Goal: Navigation & Orientation: Find specific page/section

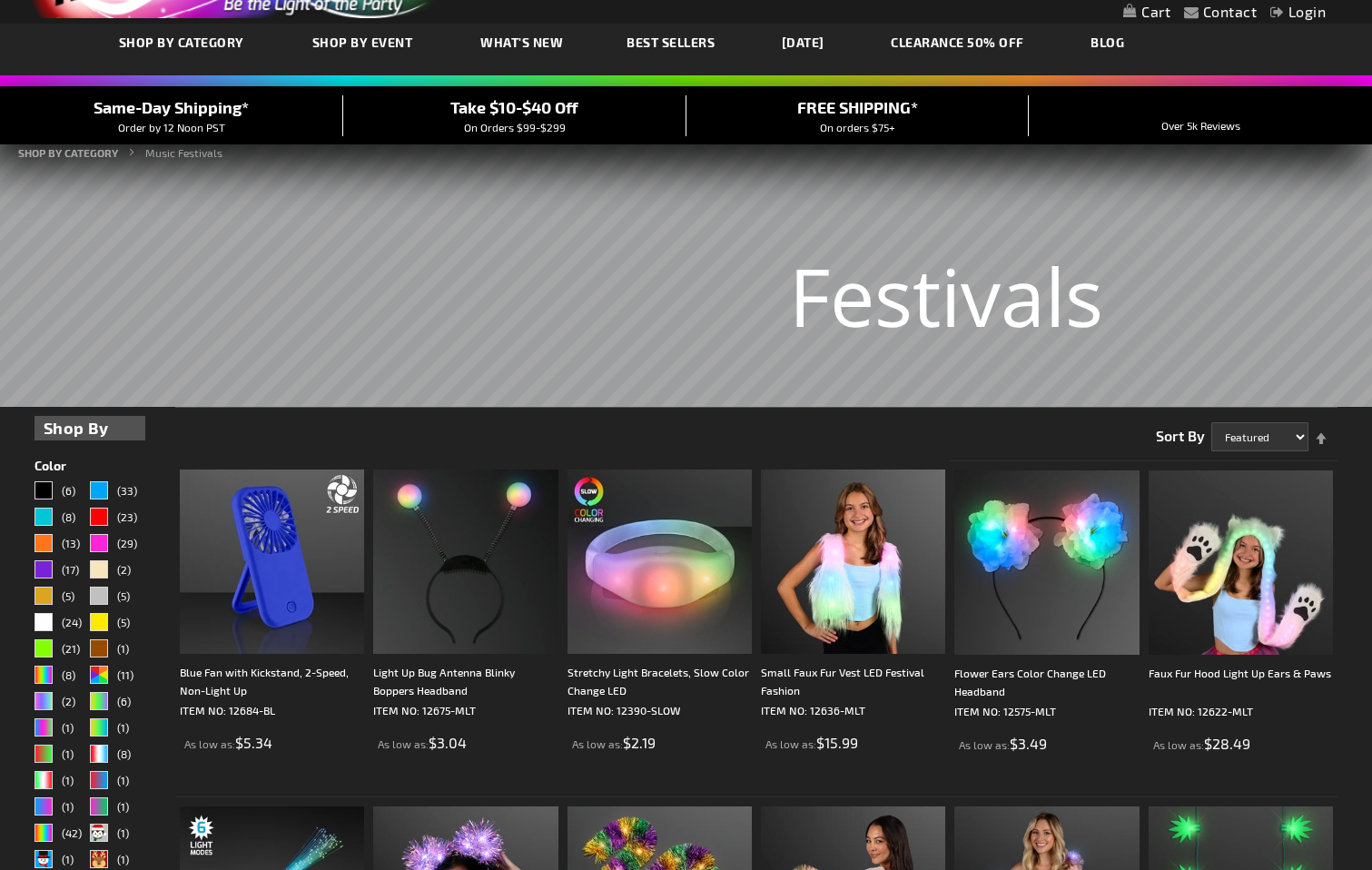
scroll to position [194, 0]
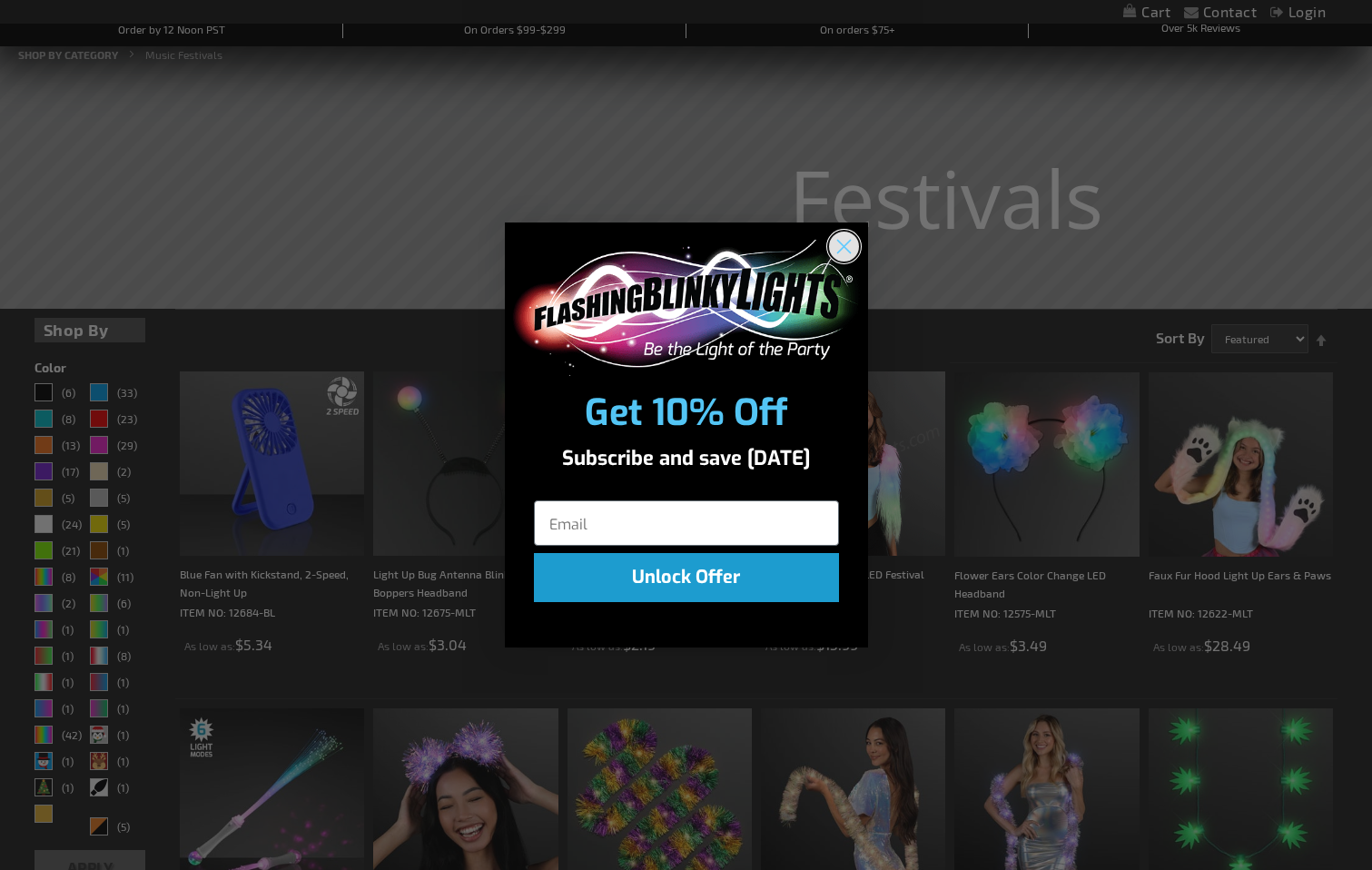
click at [849, 248] on circle "Close dialog" at bounding box center [843, 245] width 30 height 30
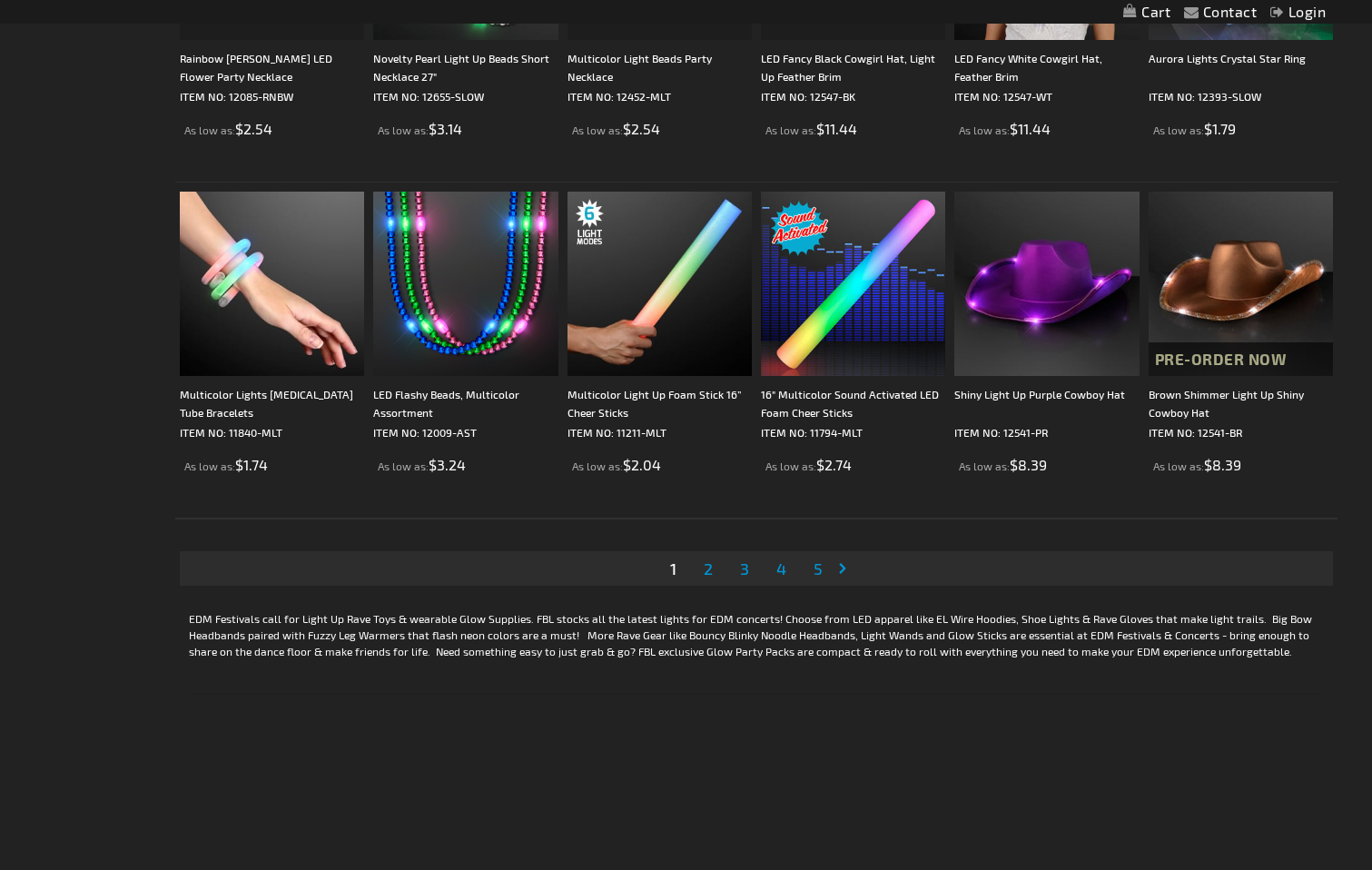
scroll to position [3400, 0]
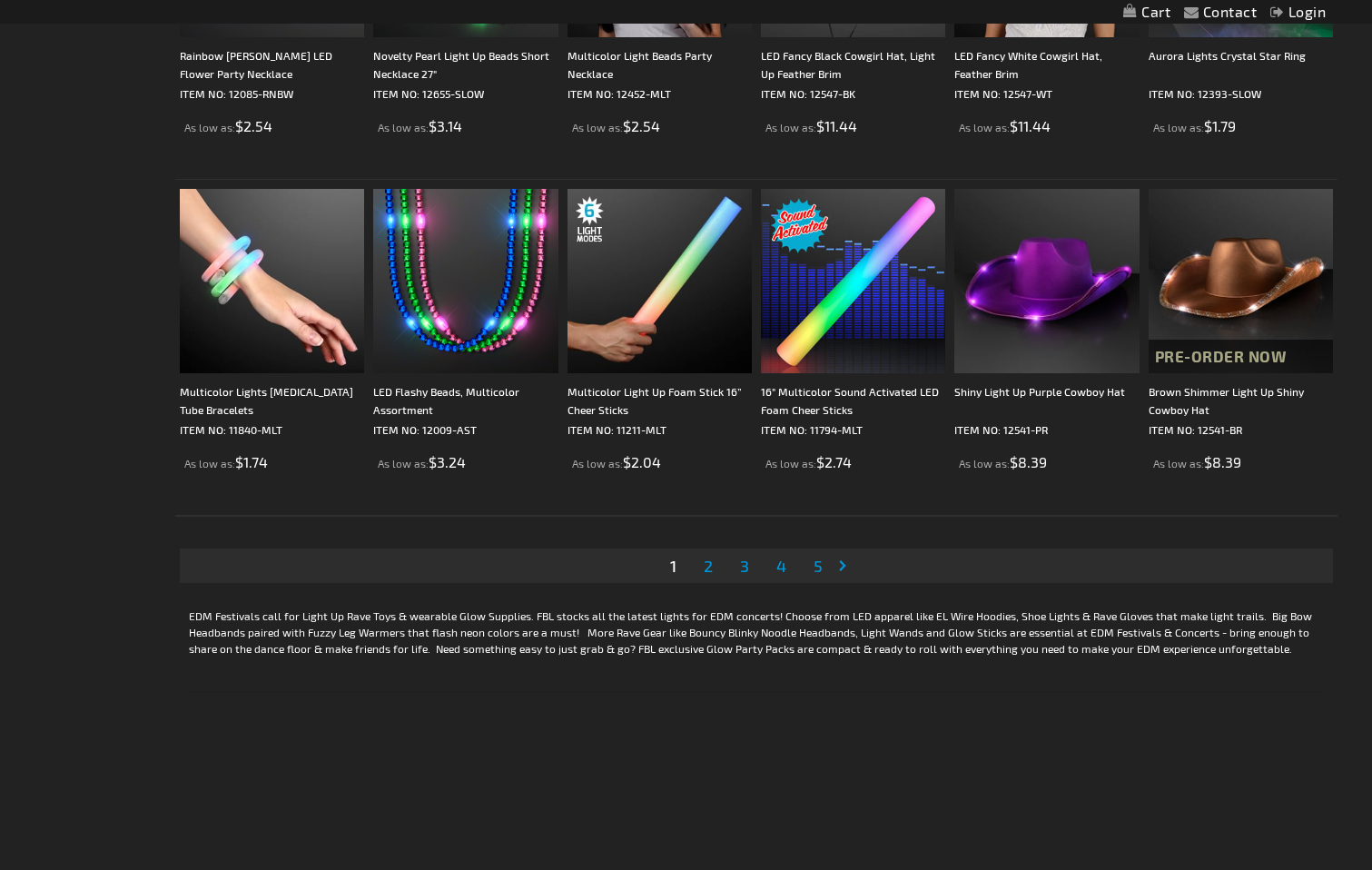
click at [710, 566] on span "2" at bounding box center [708, 565] width 9 height 20
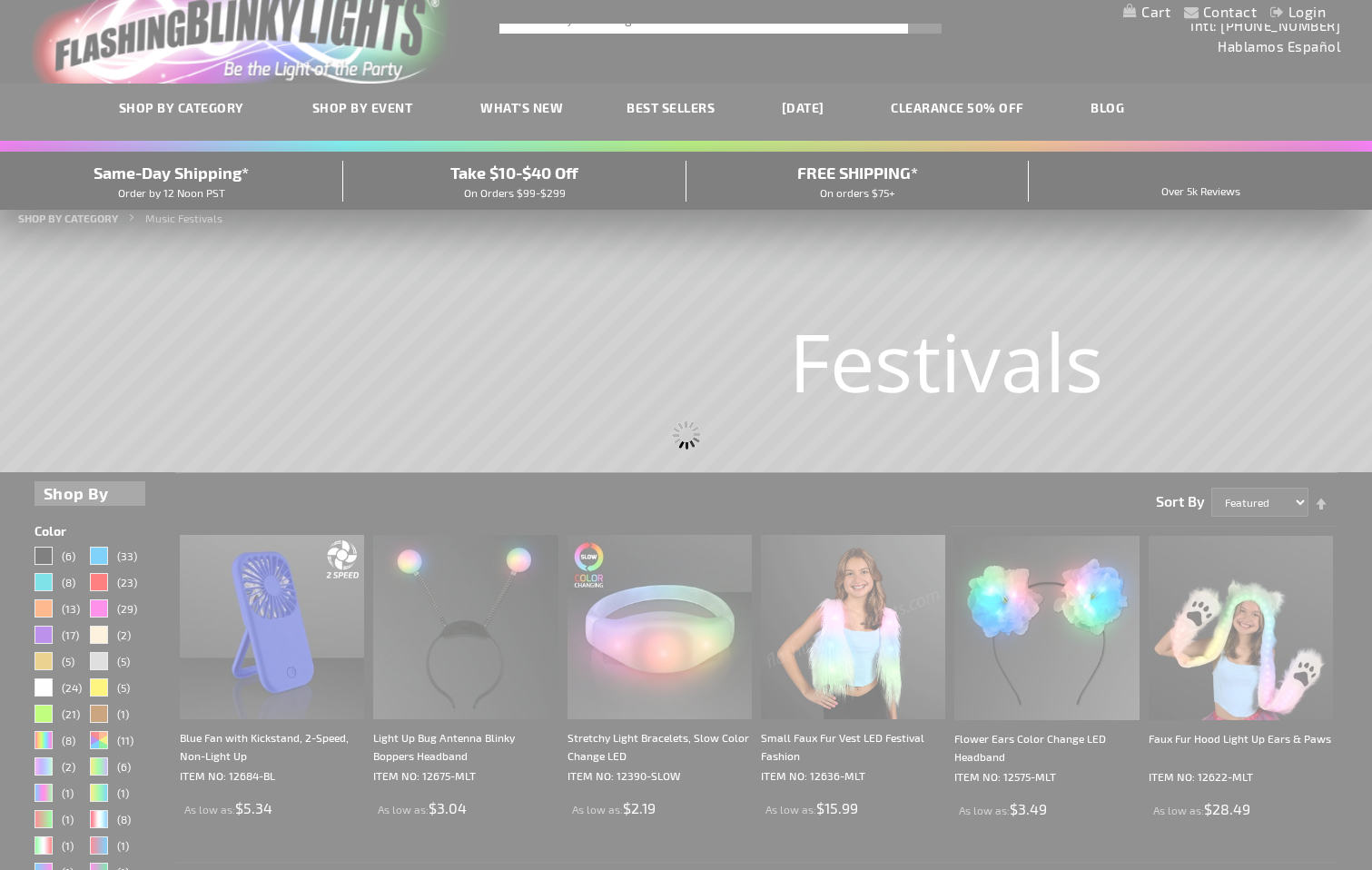
scroll to position [6, 0]
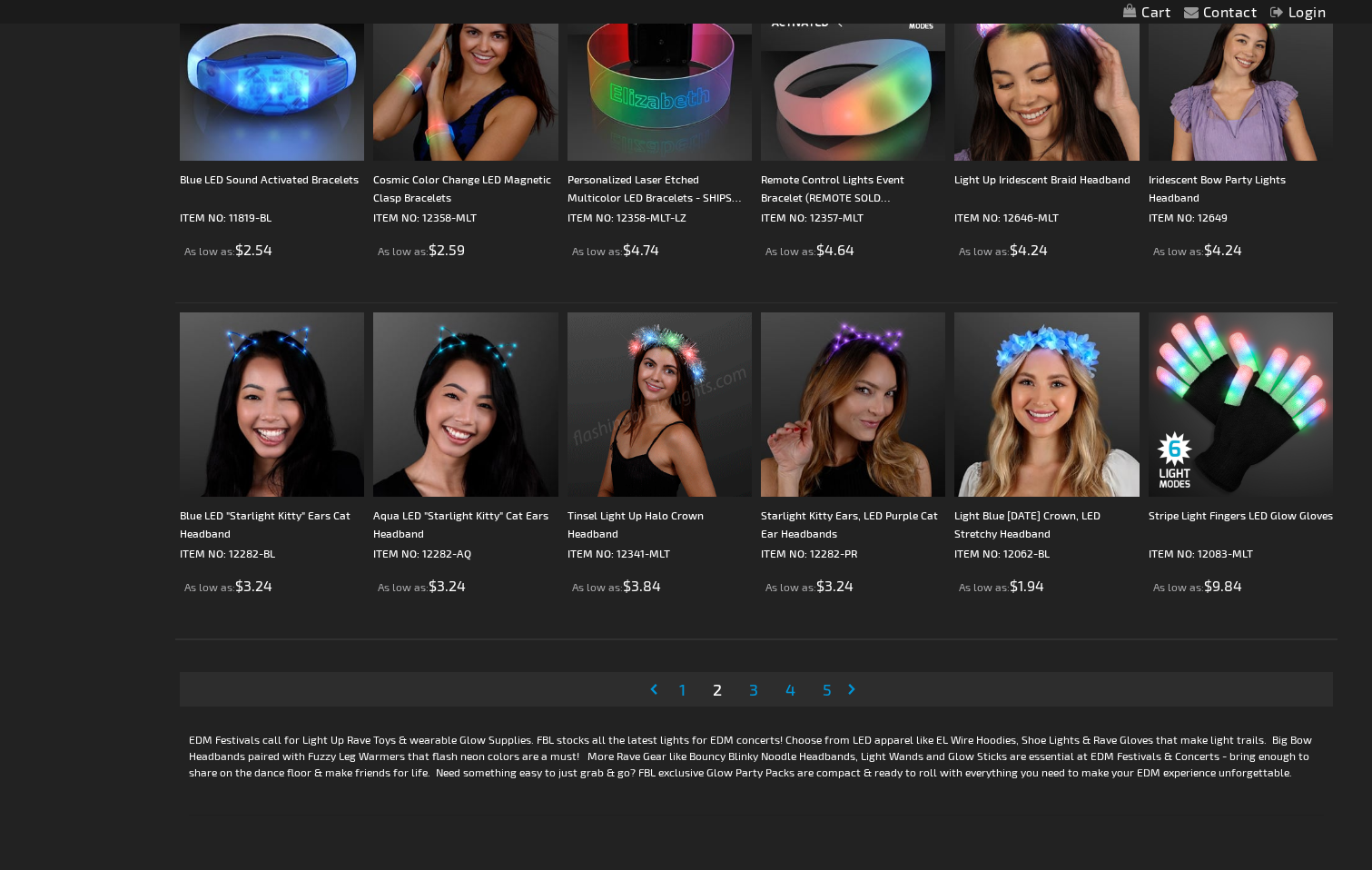
scroll to position [3296, 0]
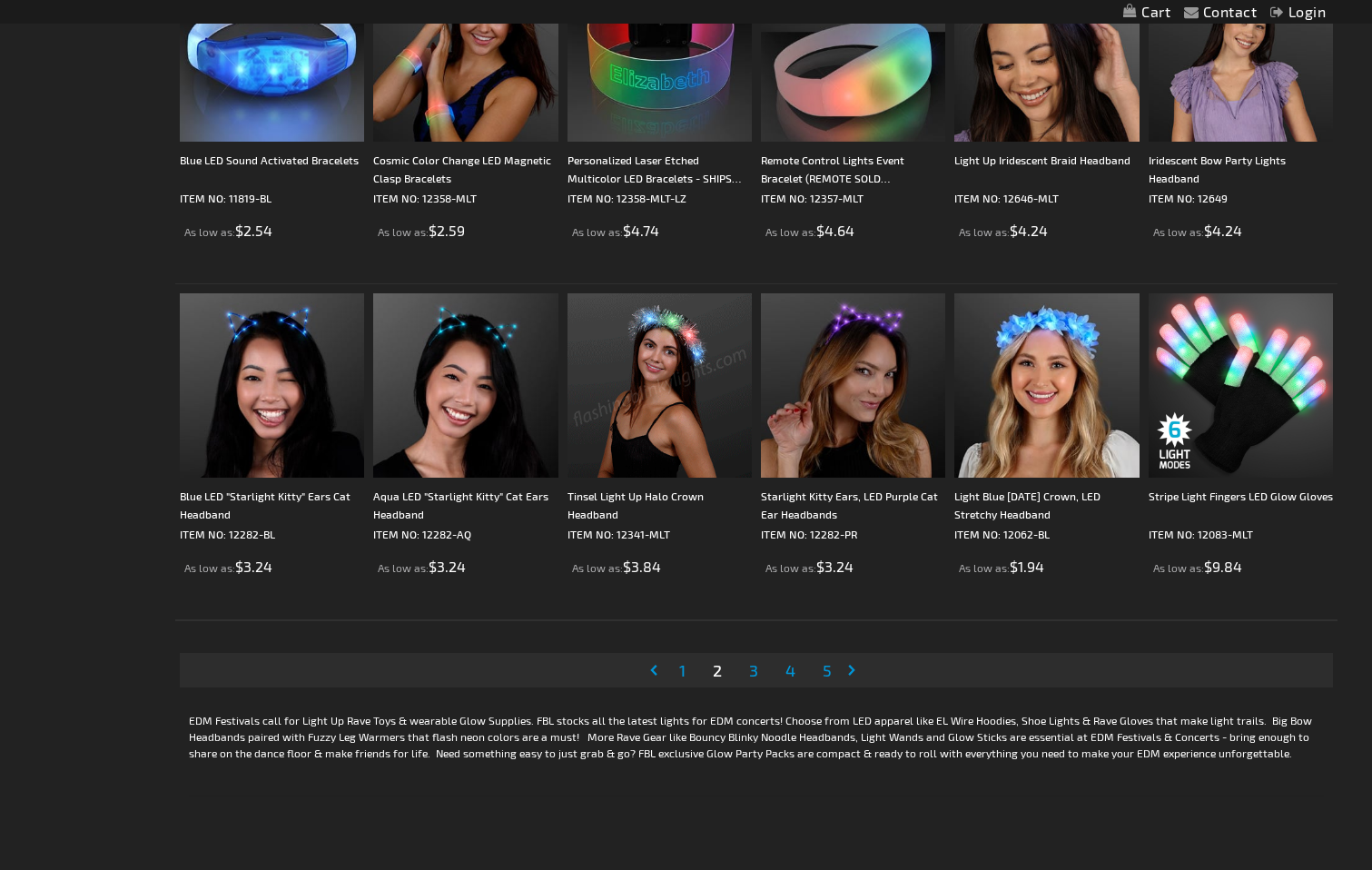
click at [754, 674] on span "3" at bounding box center [753, 670] width 9 height 20
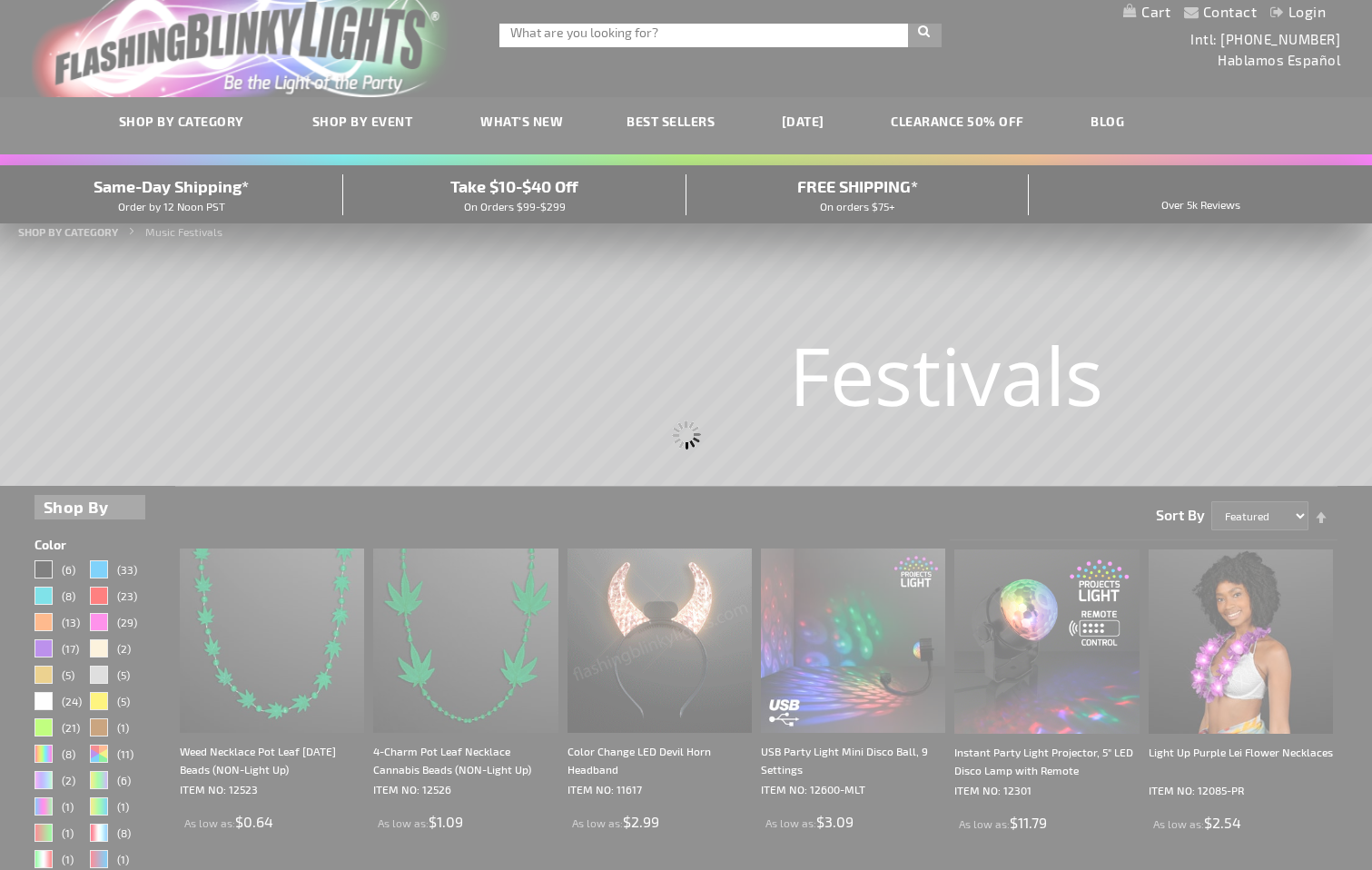
scroll to position [4, 0]
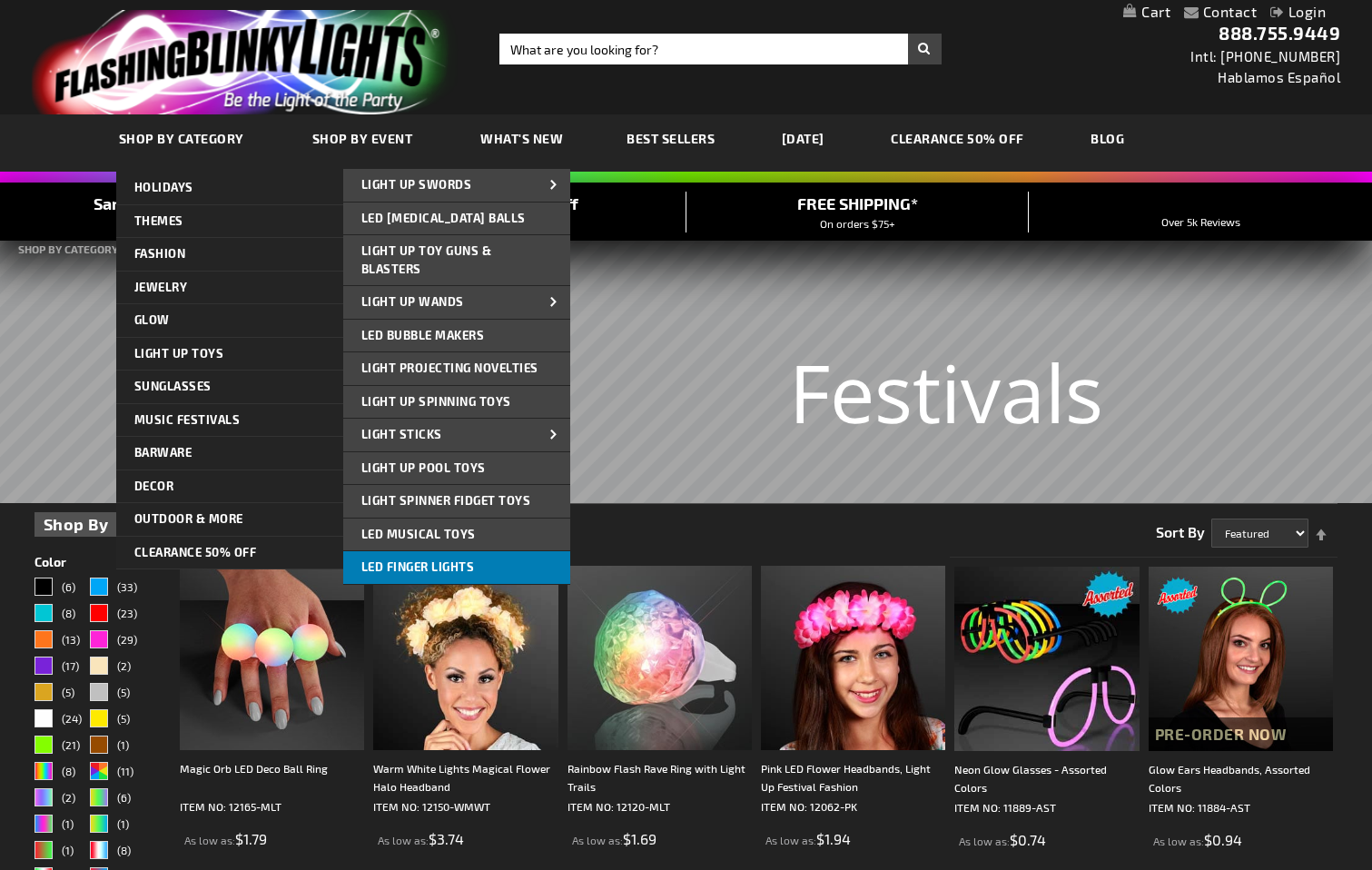
click at [448, 562] on span "LED Finger Lights" at bounding box center [417, 566] width 113 height 15
